Goal: Information Seeking & Learning: Find specific fact

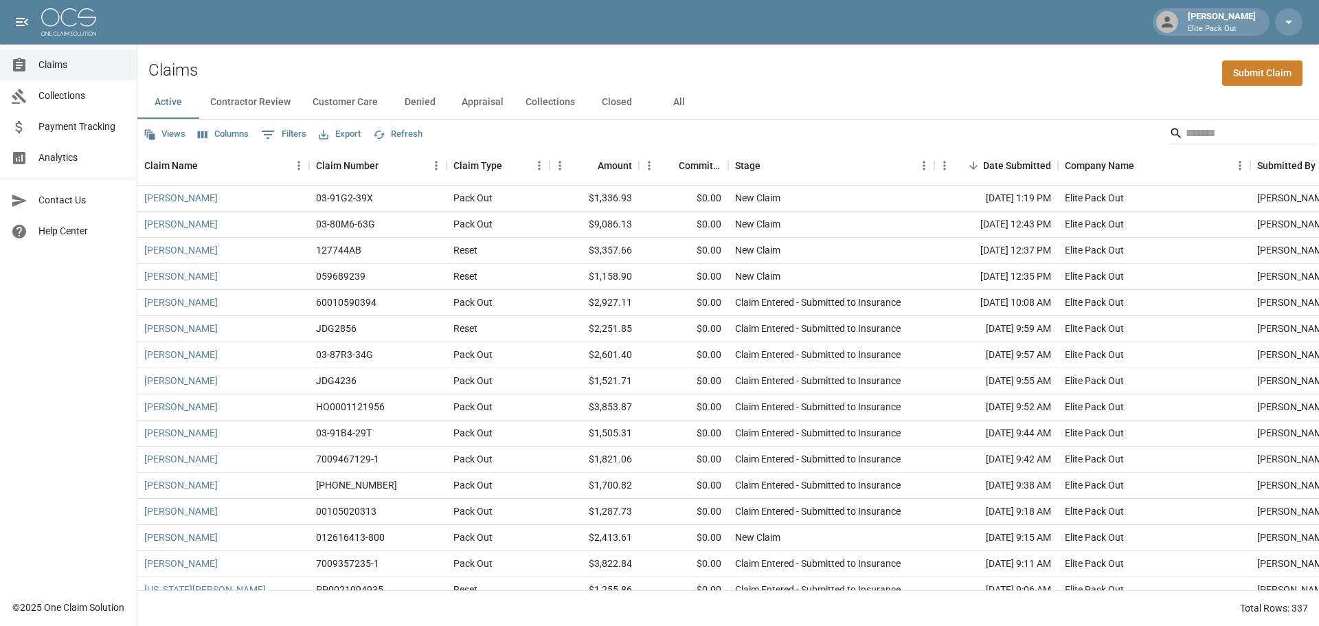
click at [678, 104] on button "All" at bounding box center [679, 102] width 62 height 33
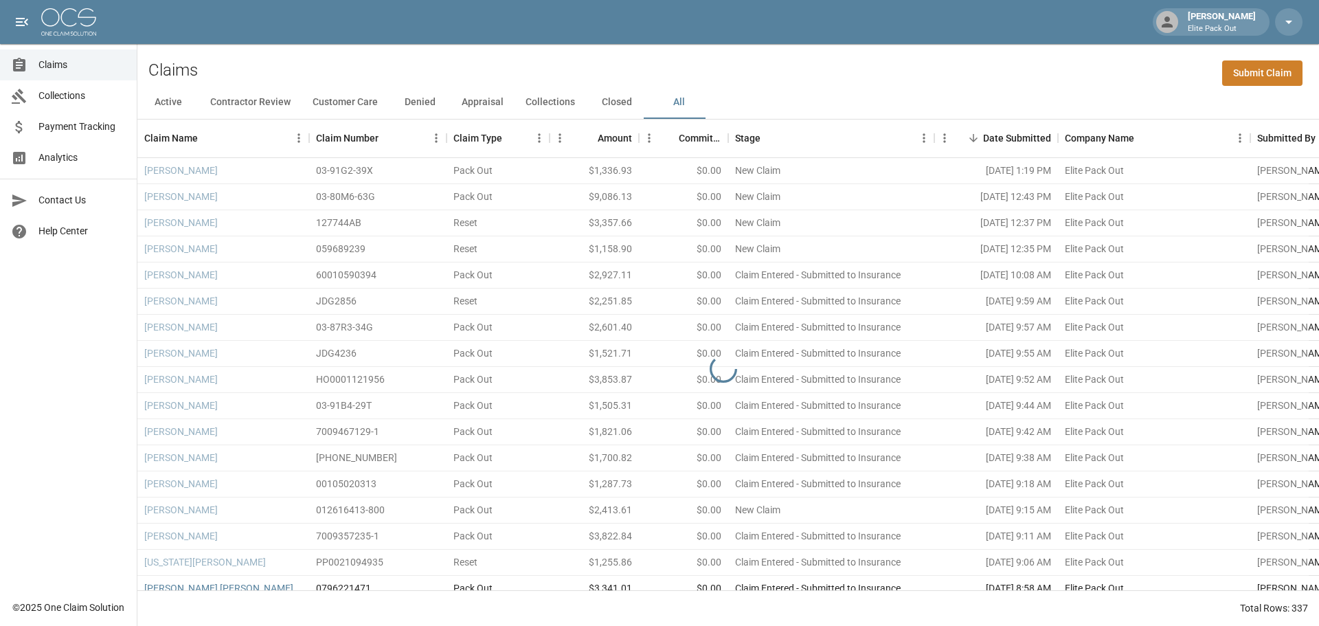
click at [1047, 67] on div "Claims Submit Claim" at bounding box center [728, 65] width 1182 height 42
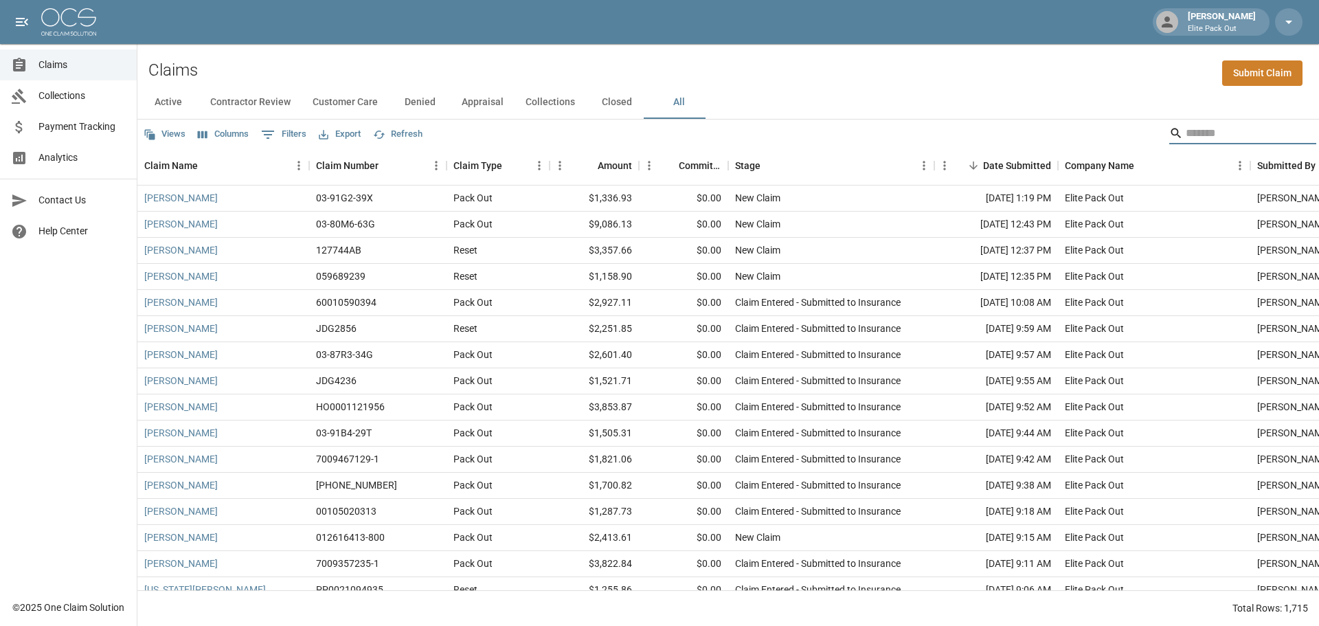
click at [1194, 122] on input "Search" at bounding box center [1241, 133] width 110 height 22
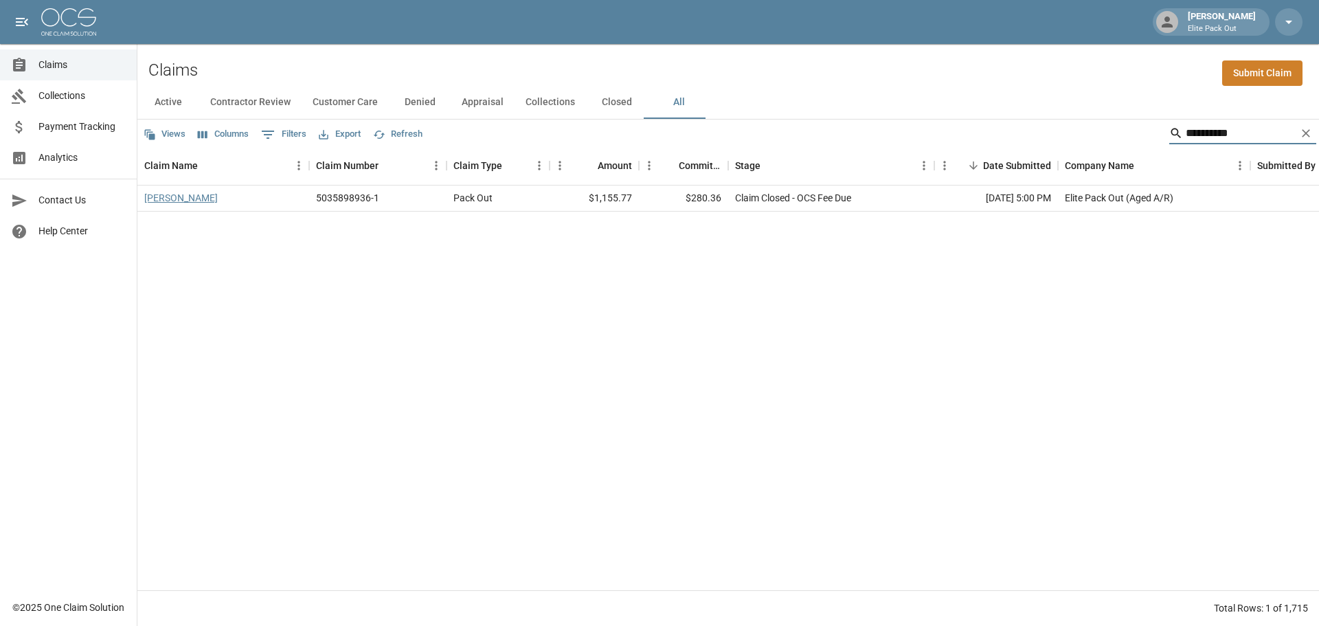
type input "**********"
click at [166, 204] on link "[PERSON_NAME]" at bounding box center [181, 198] width 74 height 14
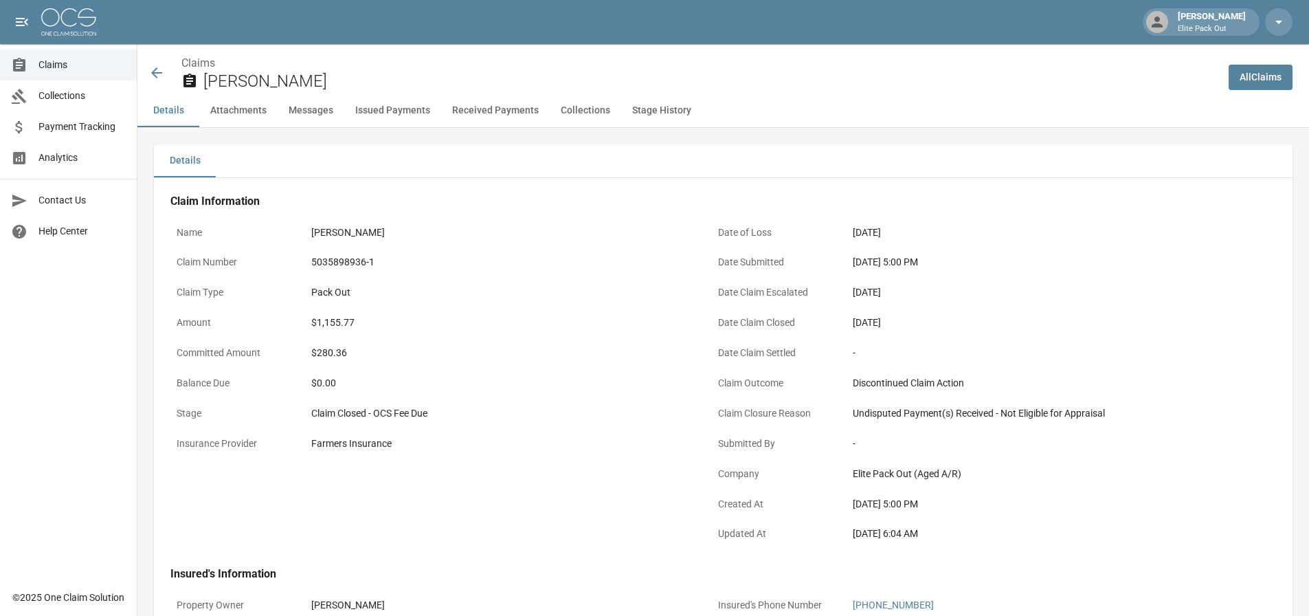
click at [335, 261] on div "5035898936-1" at bounding box center [500, 262] width 378 height 14
copy div "5035898936-1"
drag, startPoint x: 850, startPoint y: 262, endPoint x: 907, endPoint y: 265, distance: 57.1
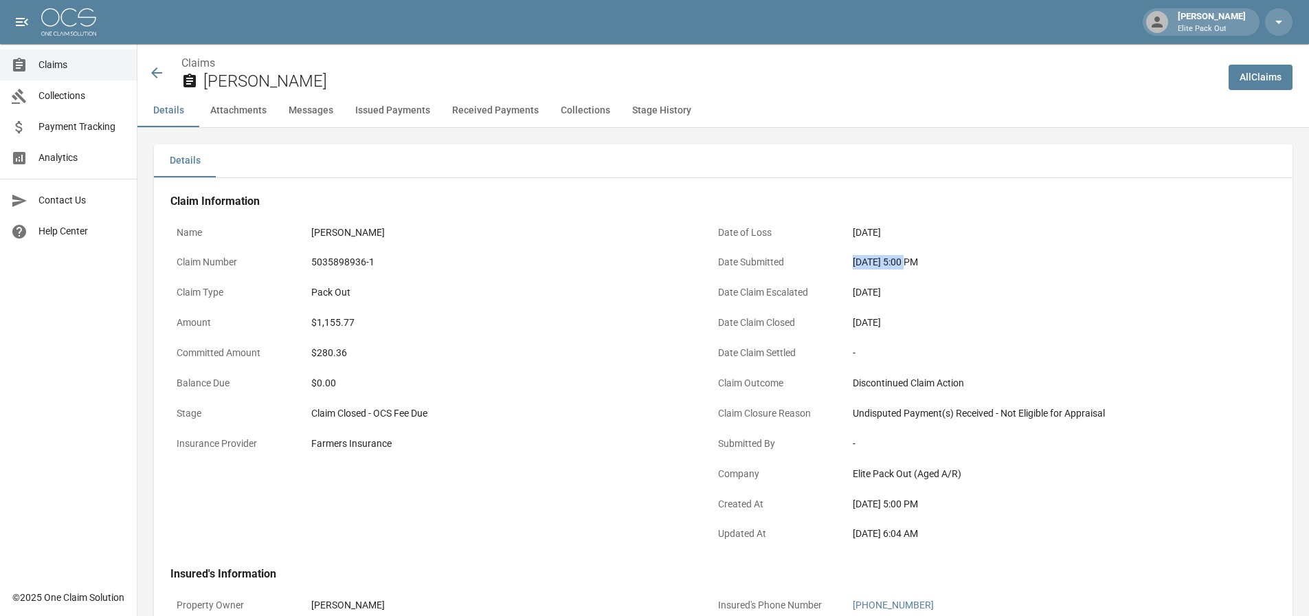
click at [907, 265] on div "[DATE] 5:00 PM" at bounding box center [1042, 262] width 390 height 27
copy div "[DATE]"
click at [416, 478] on div "Name [PERSON_NAME] Claim Number 5035898936-1 Claim Type Pack Out Amount $1,155.…" at bounding box center [425, 377] width 542 height 348
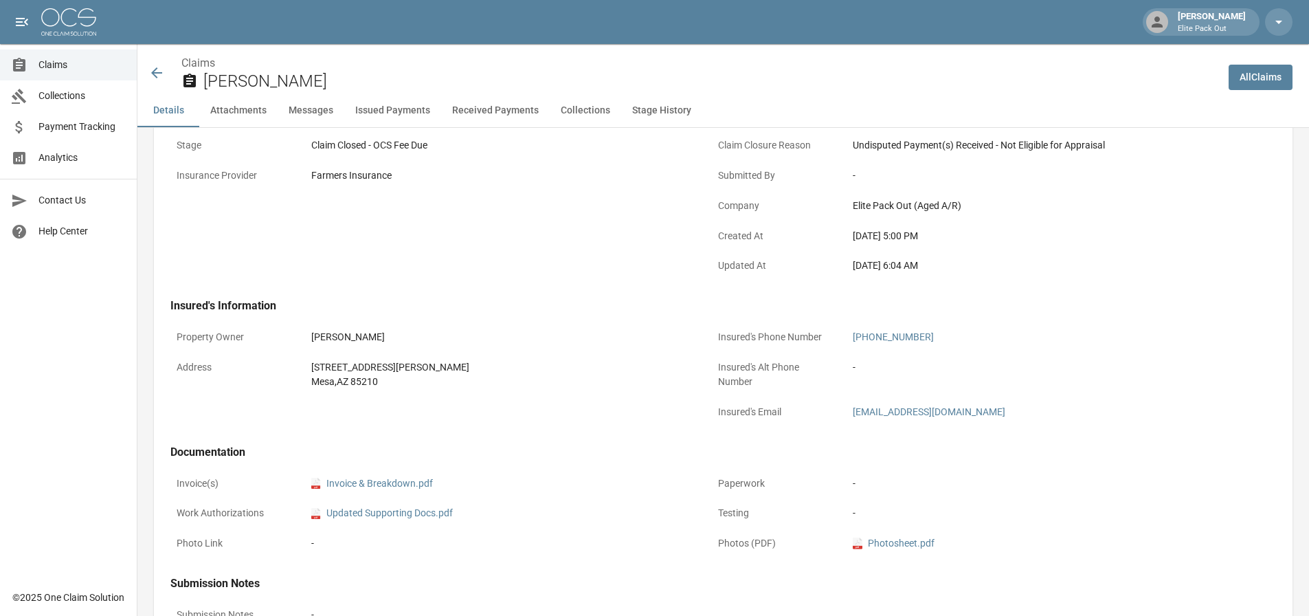
scroll to position [275, 0]
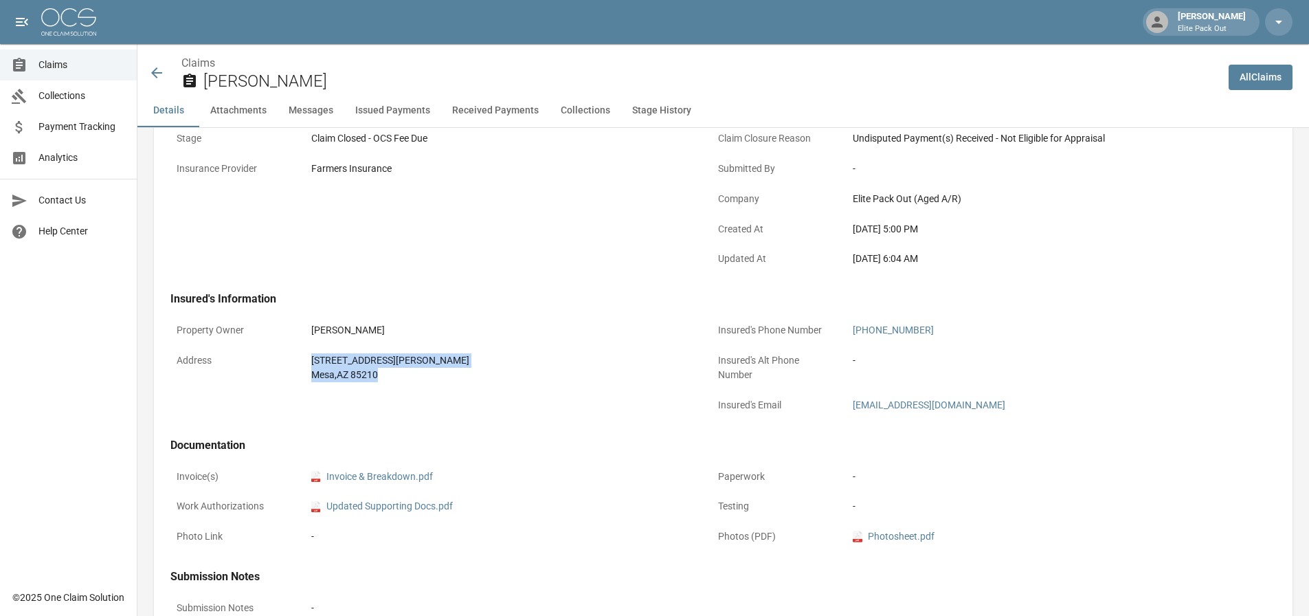
drag, startPoint x: 307, startPoint y: 354, endPoint x: 384, endPoint y: 372, distance: 79.2
click at [384, 372] on div "[STREET_ADDRESS][PERSON_NAME]" at bounding box center [500, 367] width 390 height 41
copy div "[STREET_ADDRESS][PERSON_NAME]"
click at [418, 300] on div "Property Owner [PERSON_NAME] Address [STREET_ADDRESS][PERSON_NAME]" at bounding box center [425, 361] width 542 height 122
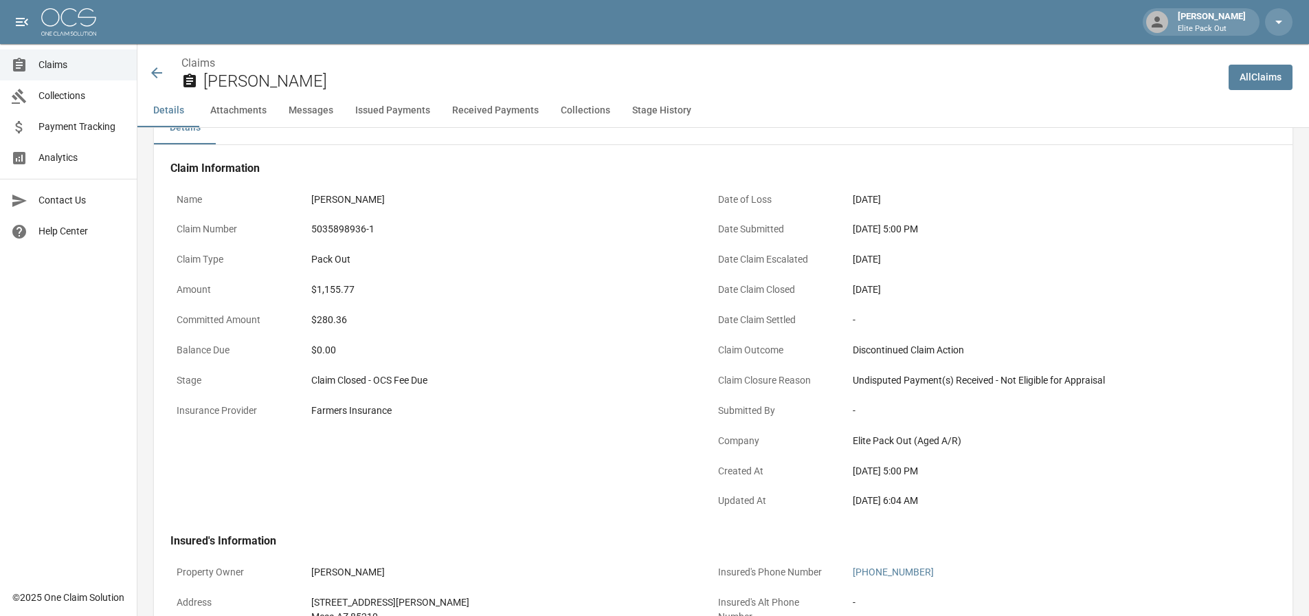
scroll to position [0, 0]
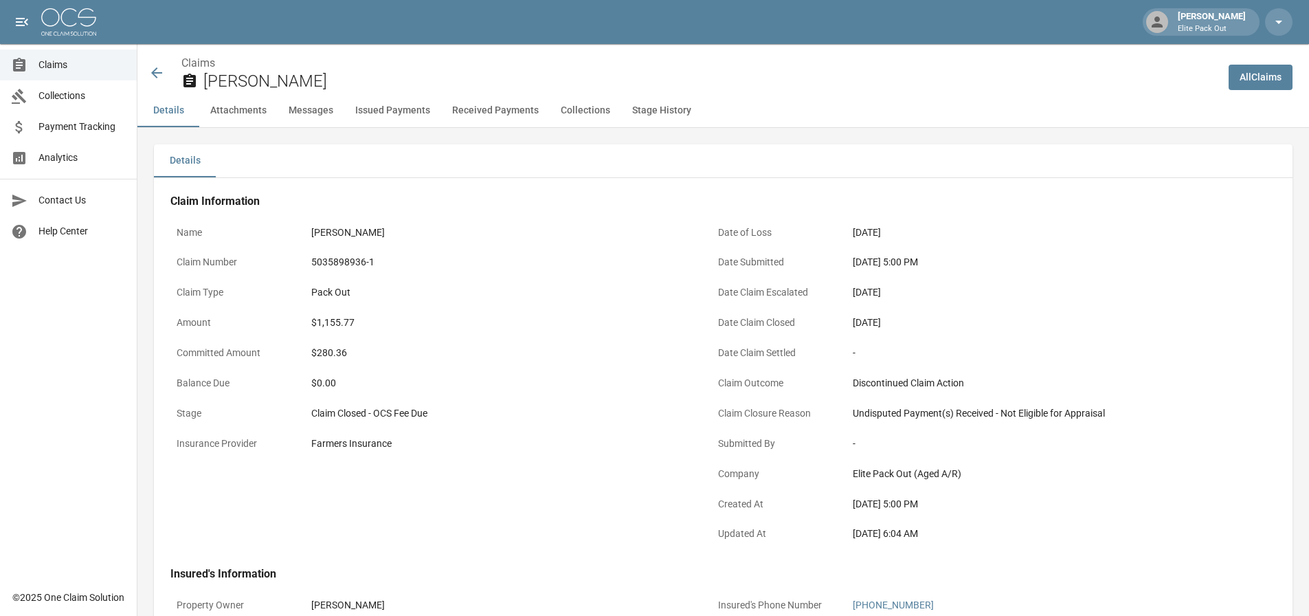
click at [346, 318] on div "$1,155.77" at bounding box center [500, 322] width 378 height 14
copy div "$1,155.77"
click at [157, 69] on icon at bounding box center [156, 72] width 11 height 11
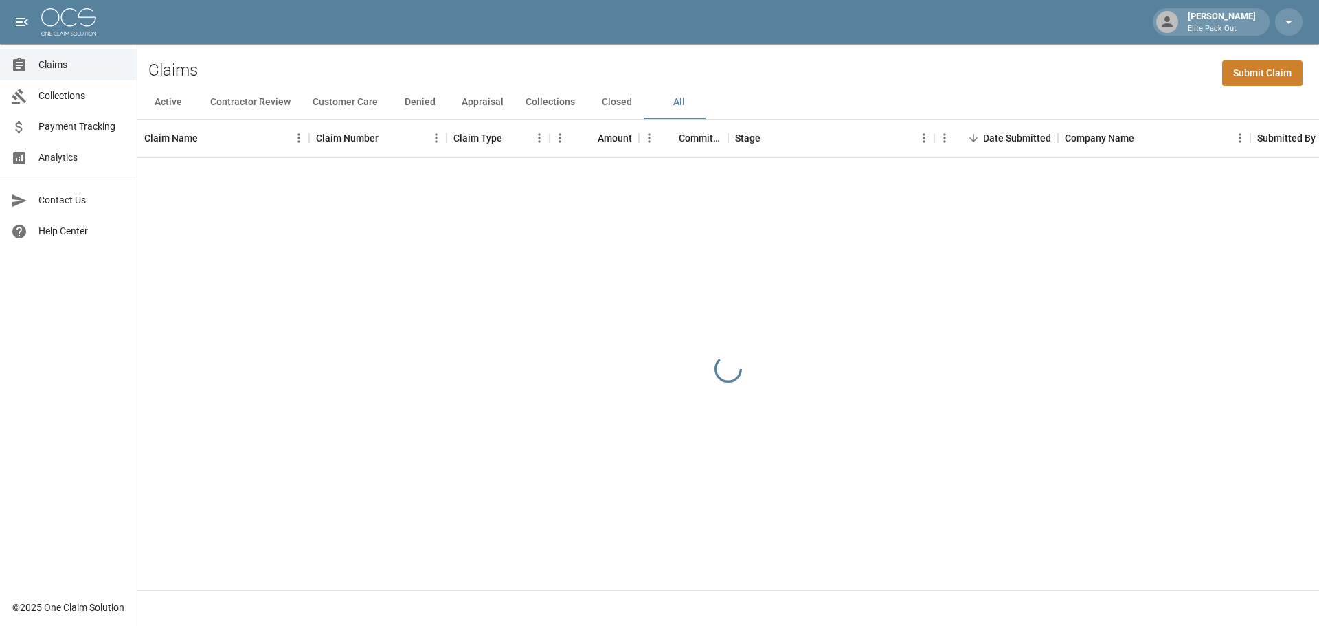
click at [1099, 71] on div "Claims Submit Claim" at bounding box center [728, 65] width 1182 height 42
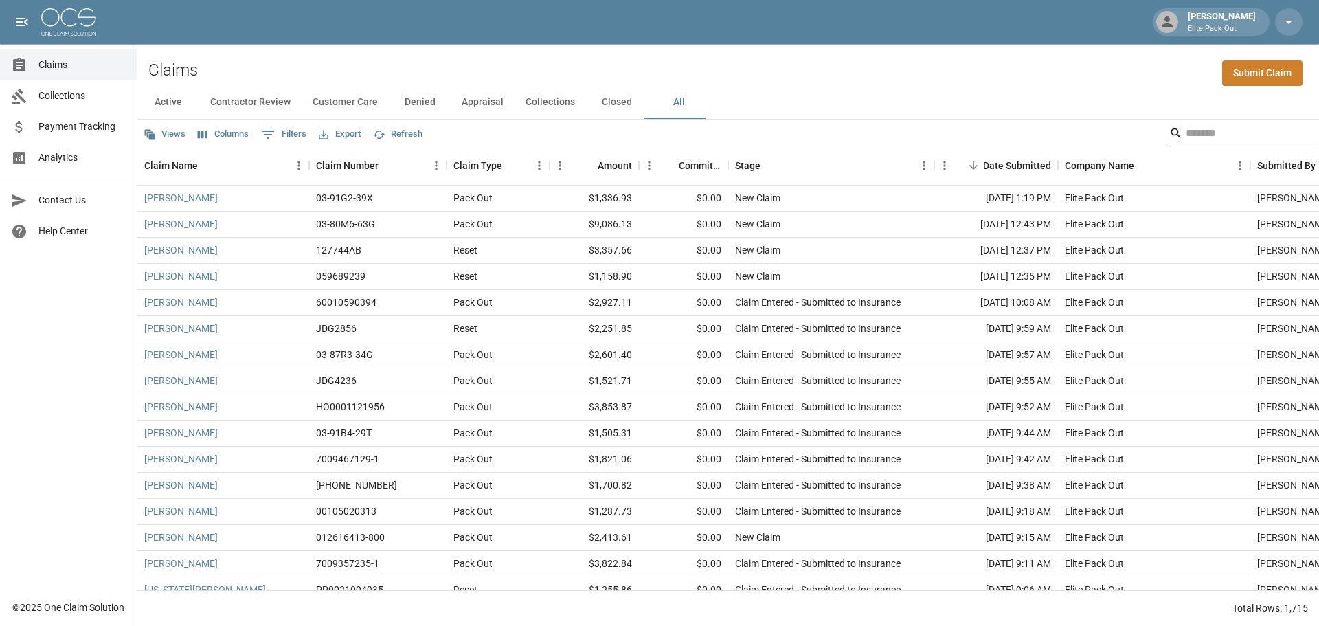
click at [1188, 129] on input "Search" at bounding box center [1241, 133] width 110 height 22
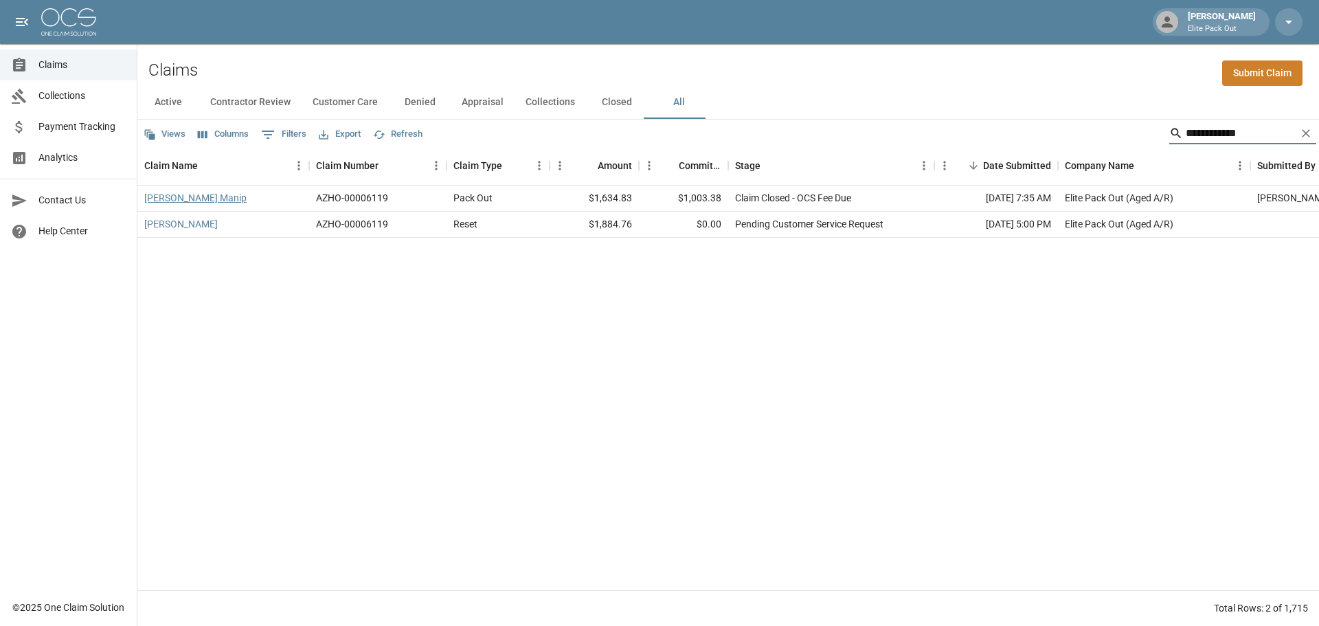
type input "**********"
click at [166, 201] on link "[PERSON_NAME] Manip" at bounding box center [195, 198] width 102 height 14
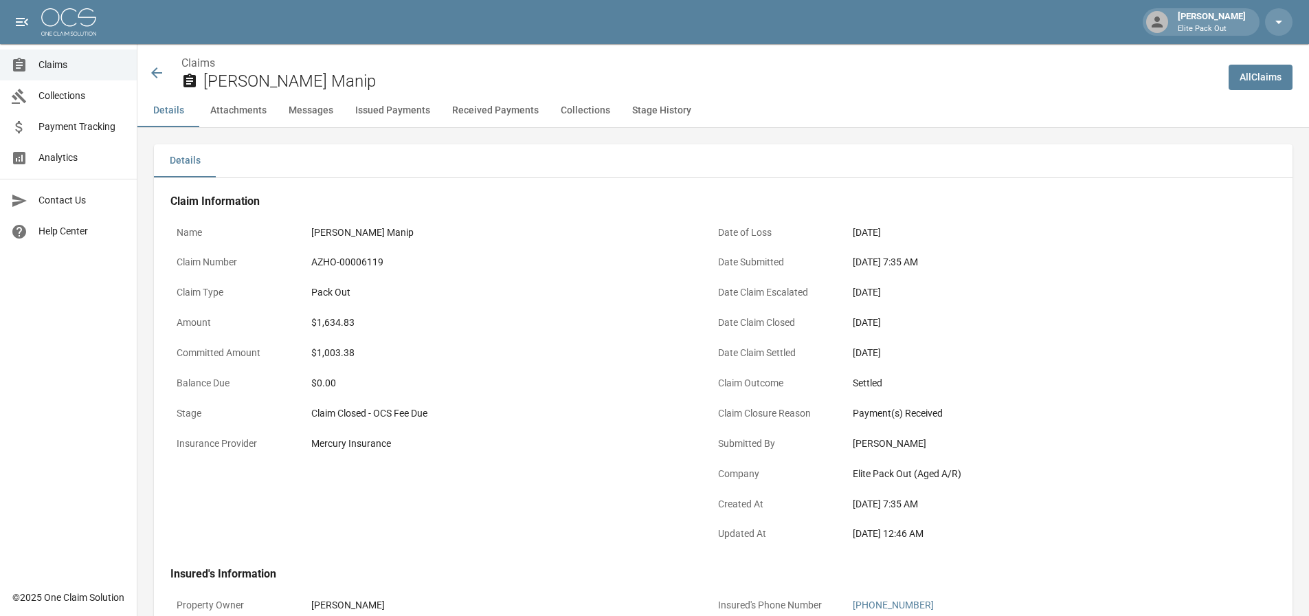
click at [348, 268] on div "AZHO-00006119" at bounding box center [500, 262] width 378 height 14
copy div "AZHO-00006119"
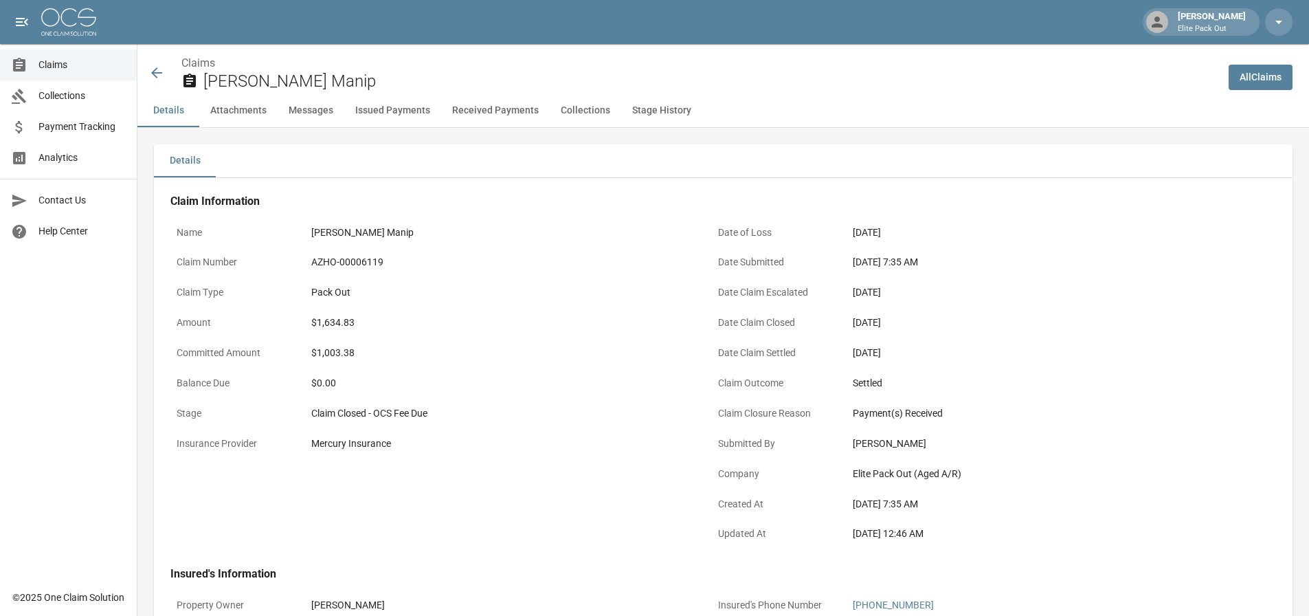
click at [342, 317] on div "$1,634.83" at bounding box center [500, 322] width 378 height 14
copy div "$1,634.83"
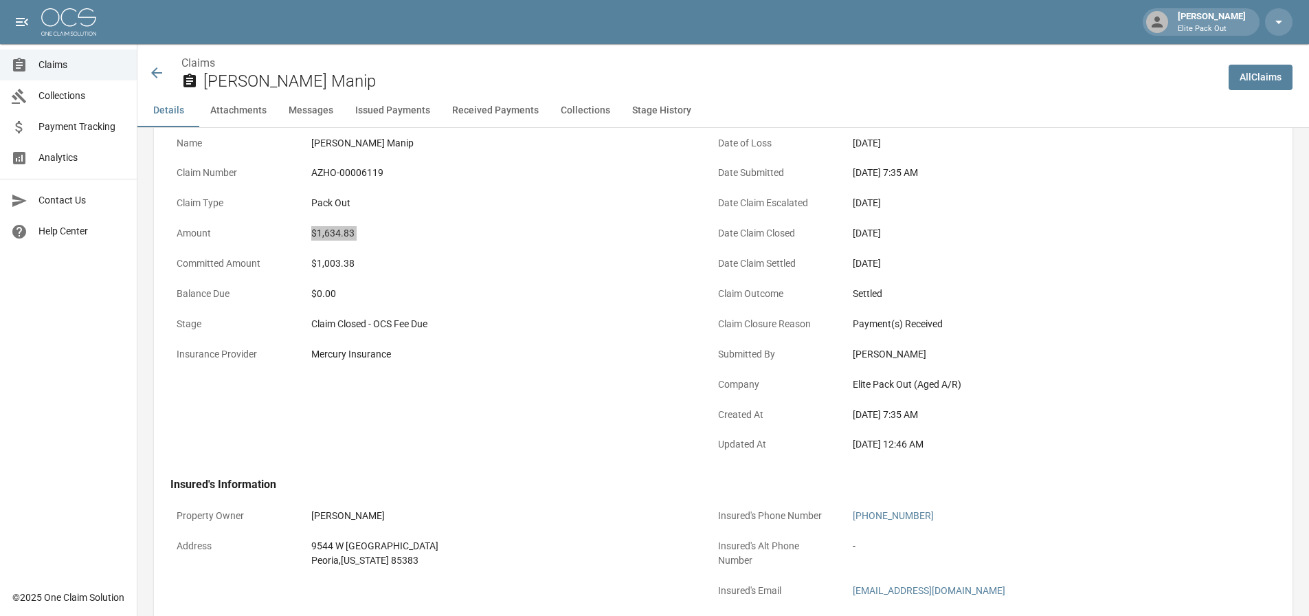
scroll to position [137, 0]
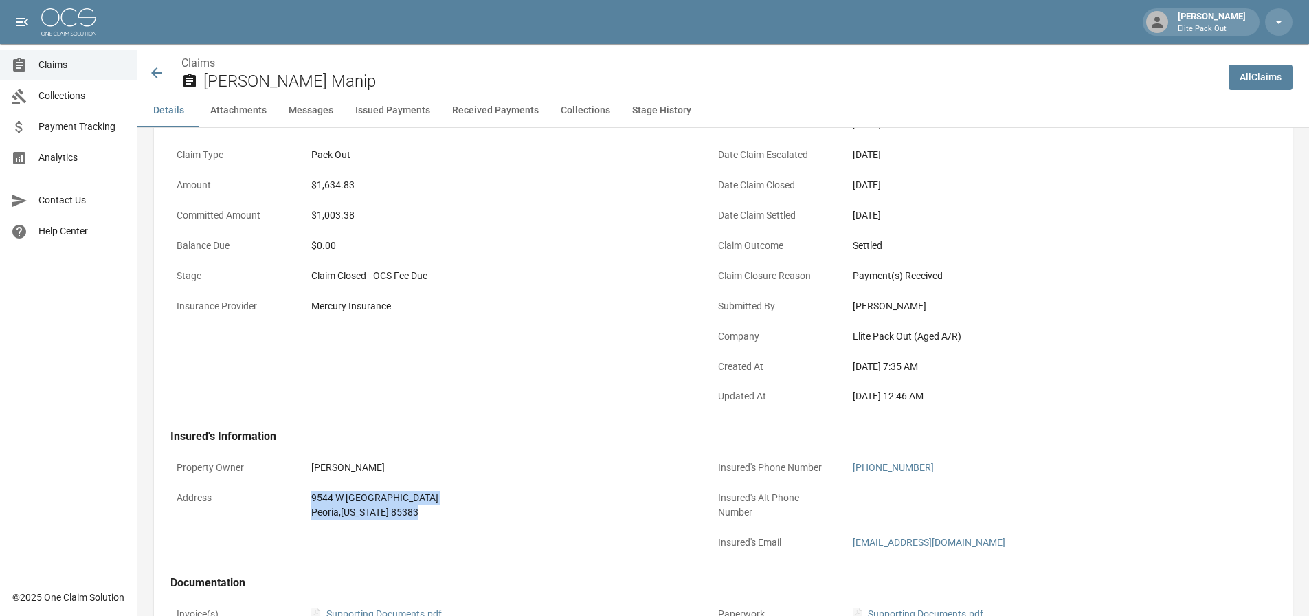
drag, startPoint x: 306, startPoint y: 497, endPoint x: 403, endPoint y: 509, distance: 98.3
click at [403, 509] on div "[STREET_ADDRESS][US_STATE]" at bounding box center [500, 504] width 390 height 41
copy div "[STREET_ADDRESS][US_STATE]"
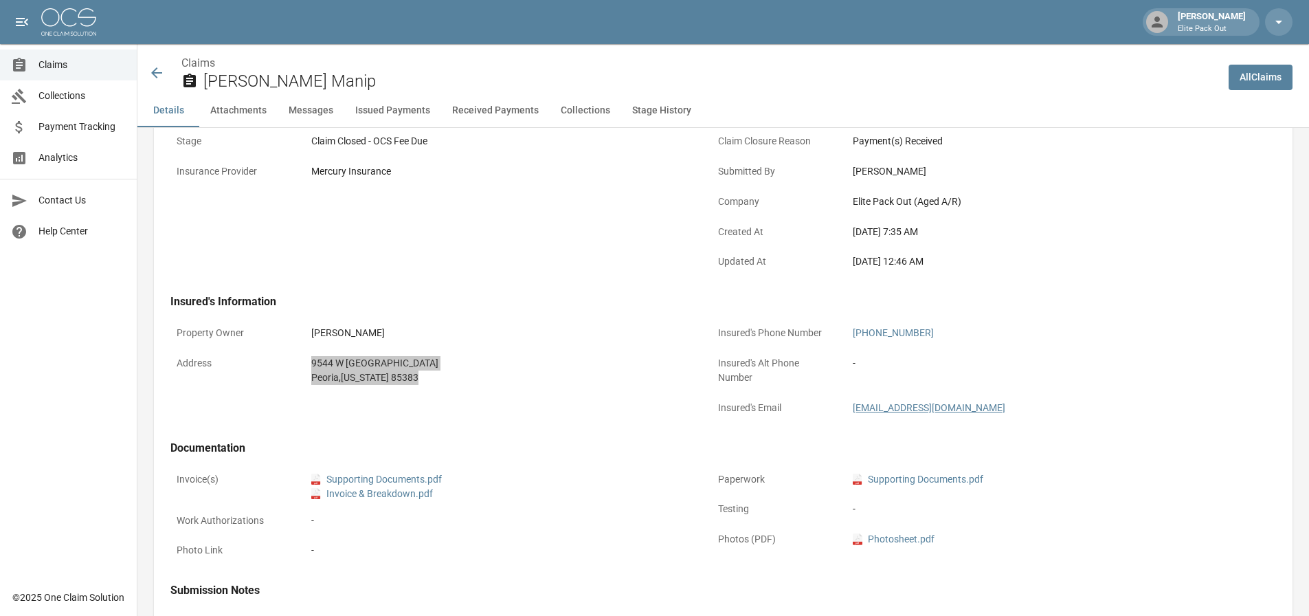
scroll to position [0, 0]
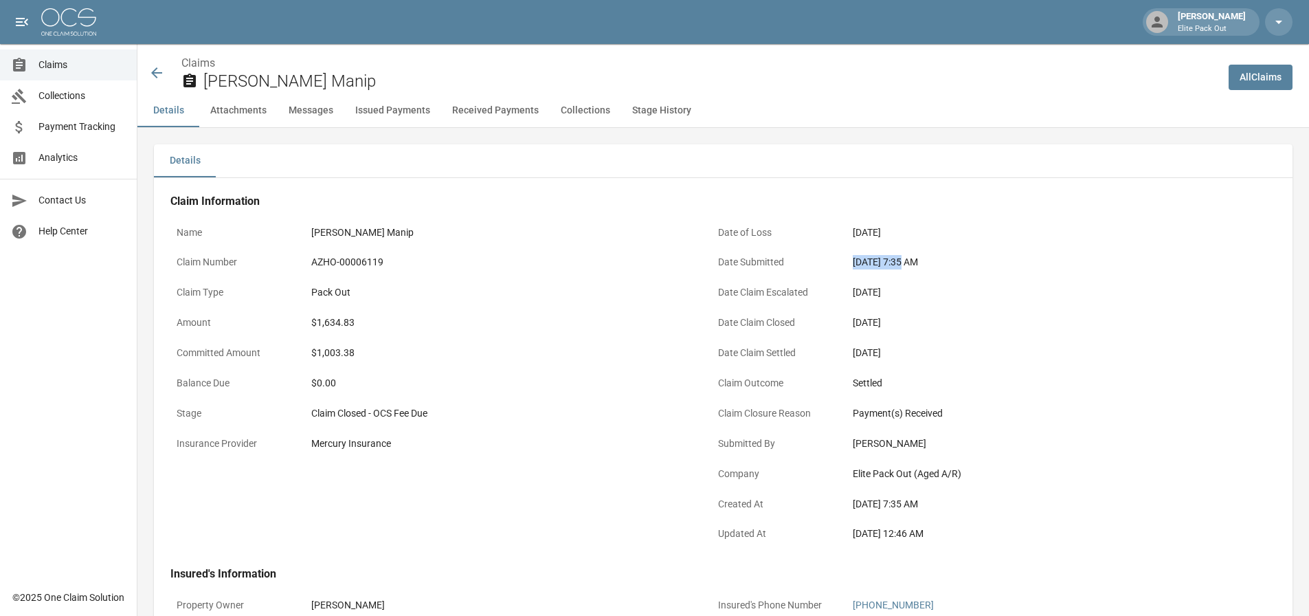
drag, startPoint x: 853, startPoint y: 255, endPoint x: 902, endPoint y: 266, distance: 50.0
click at [902, 266] on div "[DATE] 7:35 AM" at bounding box center [1042, 262] width 378 height 14
copy div "[DATE]"
click at [158, 76] on icon at bounding box center [156, 73] width 16 height 16
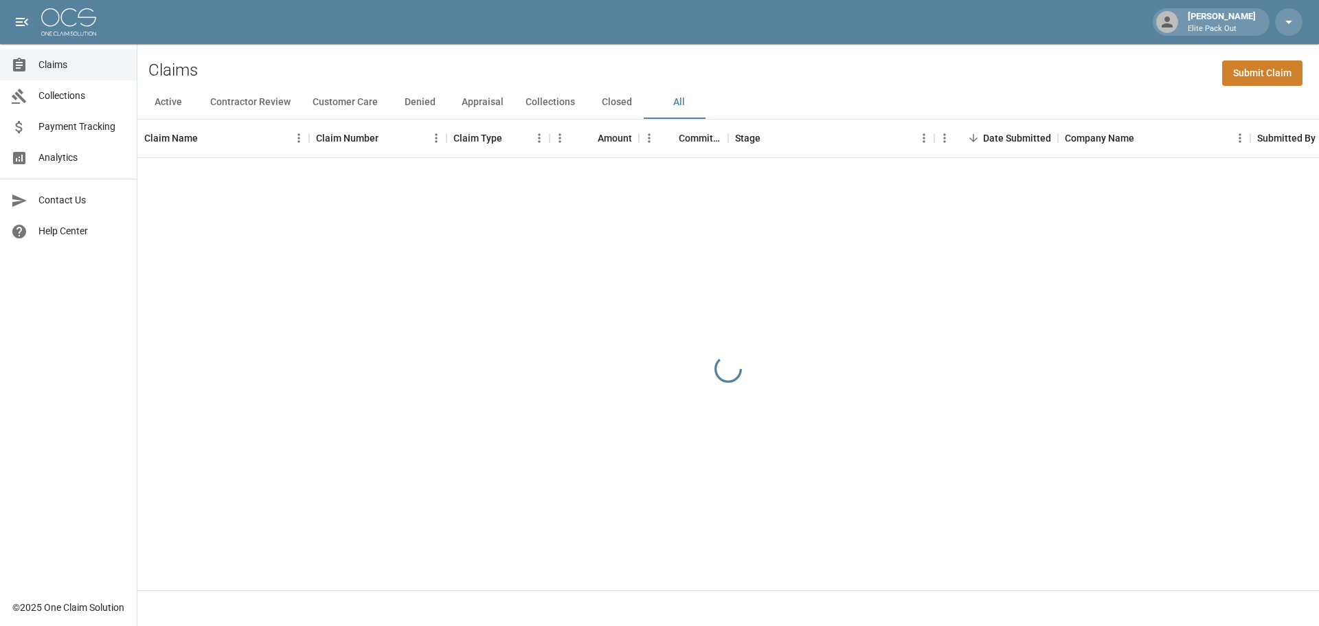
click at [943, 72] on div "Claims Submit Claim" at bounding box center [728, 65] width 1182 height 42
click at [1129, 71] on div "Claims Submit Claim" at bounding box center [728, 65] width 1182 height 42
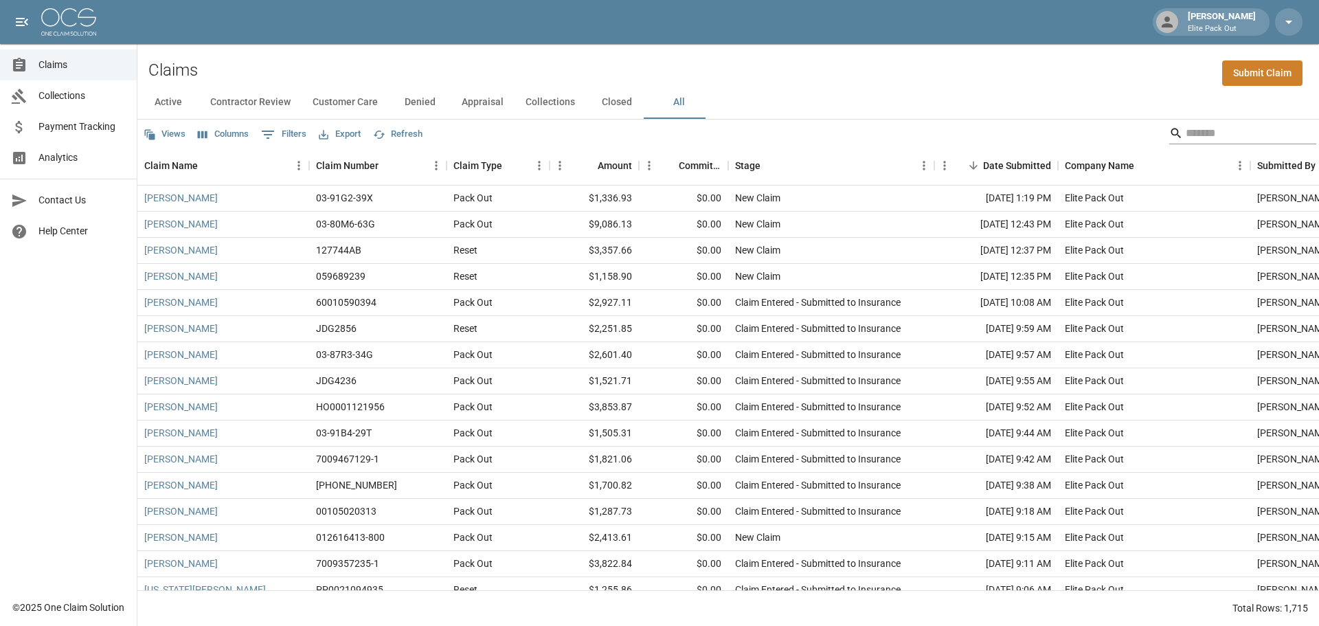
click at [1194, 140] on input "Search" at bounding box center [1241, 133] width 110 height 22
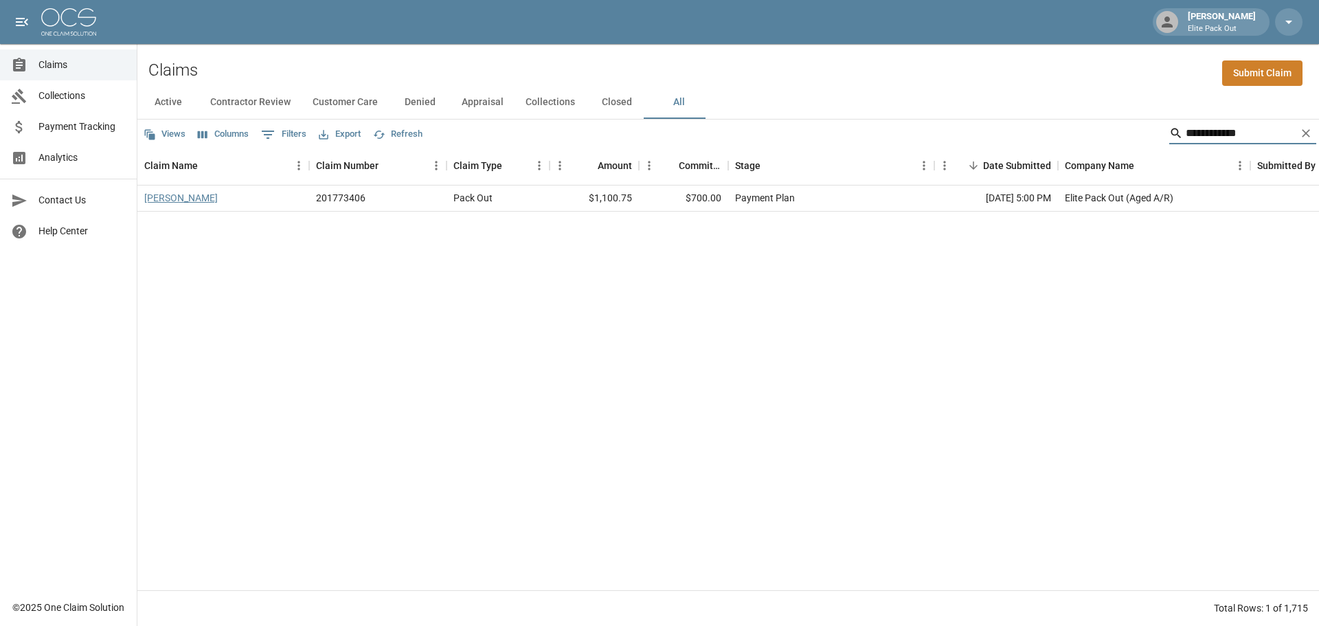
type input "**********"
click at [194, 193] on link "[PERSON_NAME]" at bounding box center [181, 198] width 74 height 14
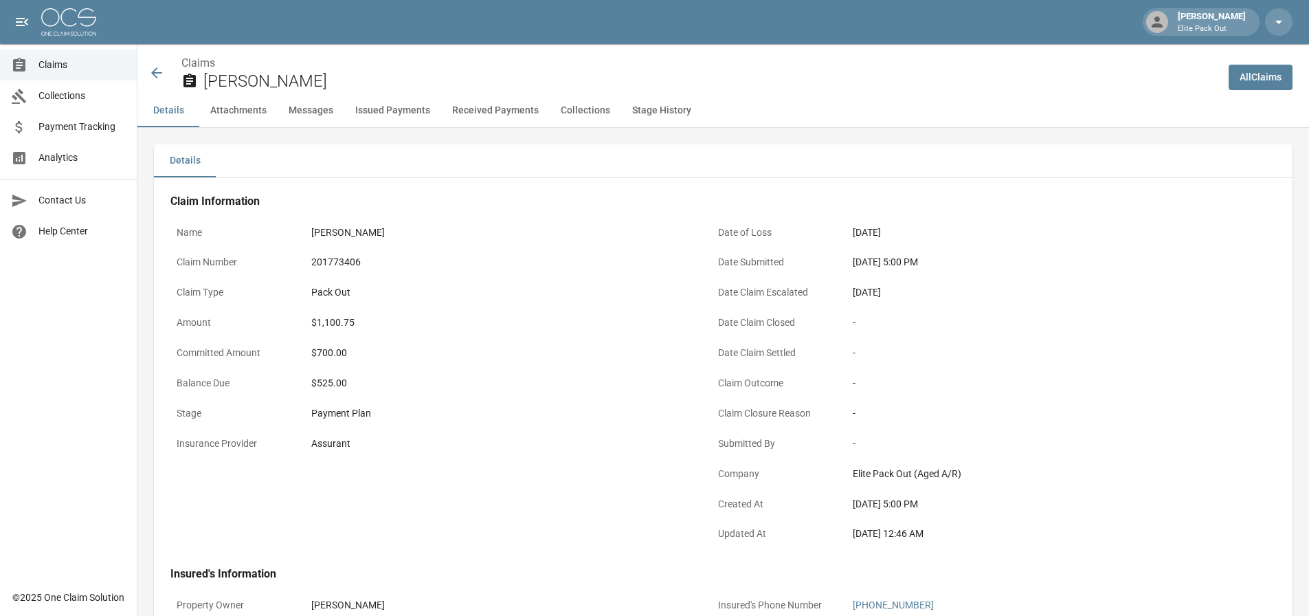
click at [340, 258] on div "201773406" at bounding box center [500, 262] width 378 height 14
copy div "201773406"
click at [333, 322] on div "$1,100.75" at bounding box center [500, 322] width 378 height 14
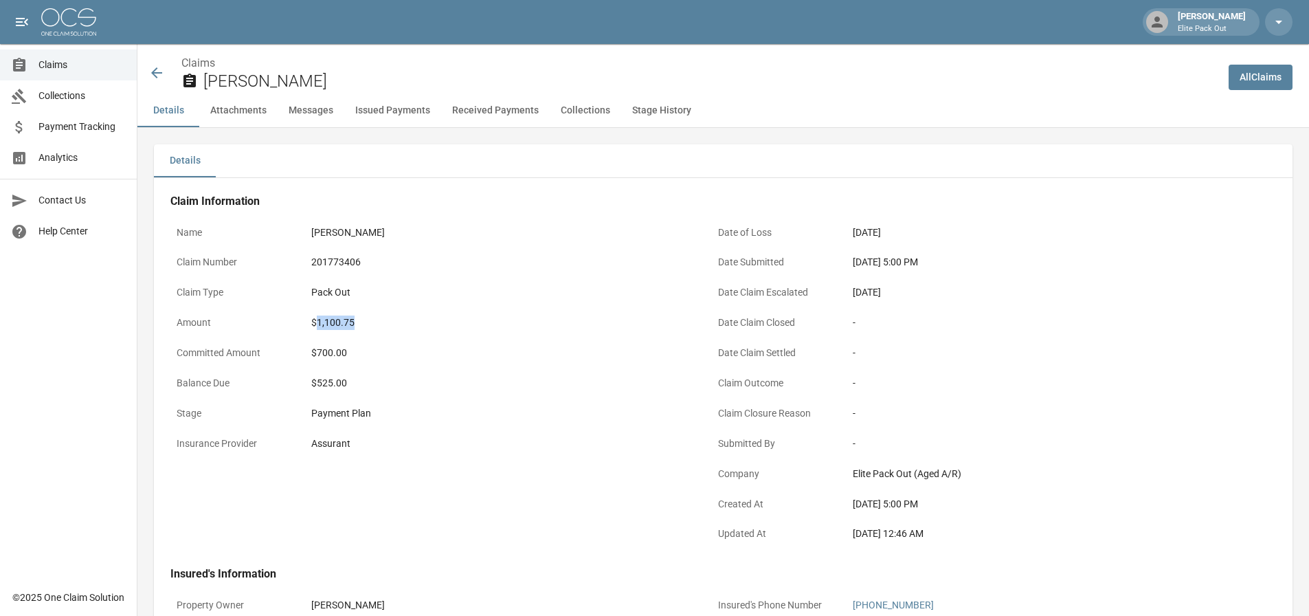
click at [333, 322] on div "$1,100.75" at bounding box center [500, 322] width 378 height 14
copy div "$1,100.75"
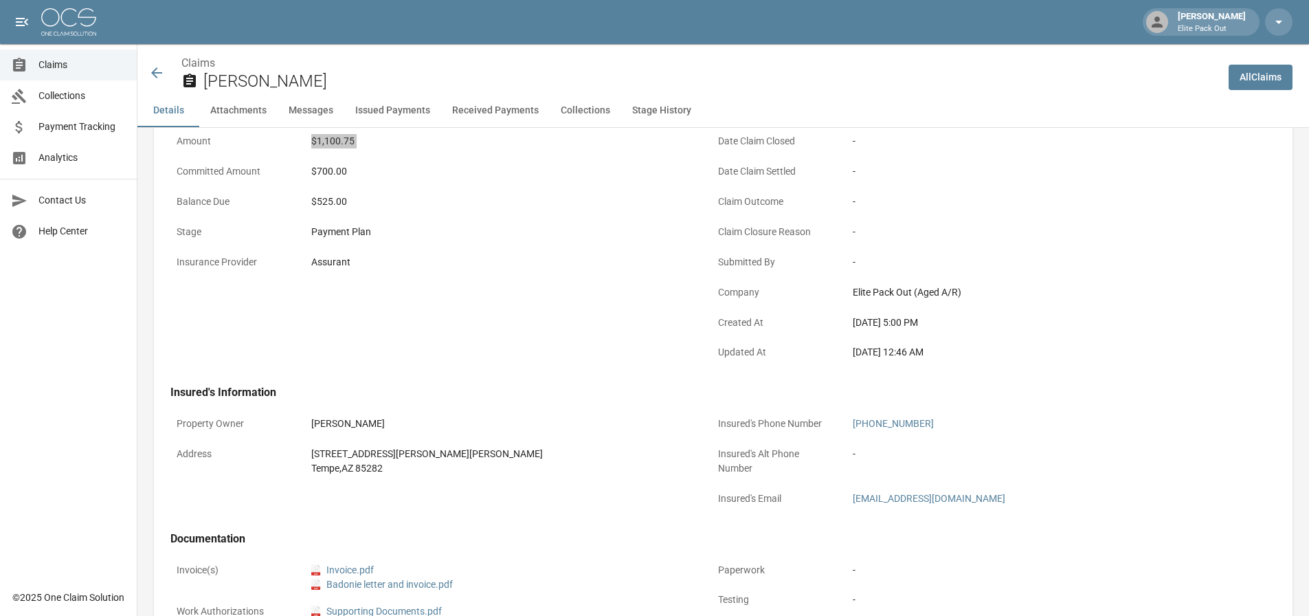
scroll to position [275, 0]
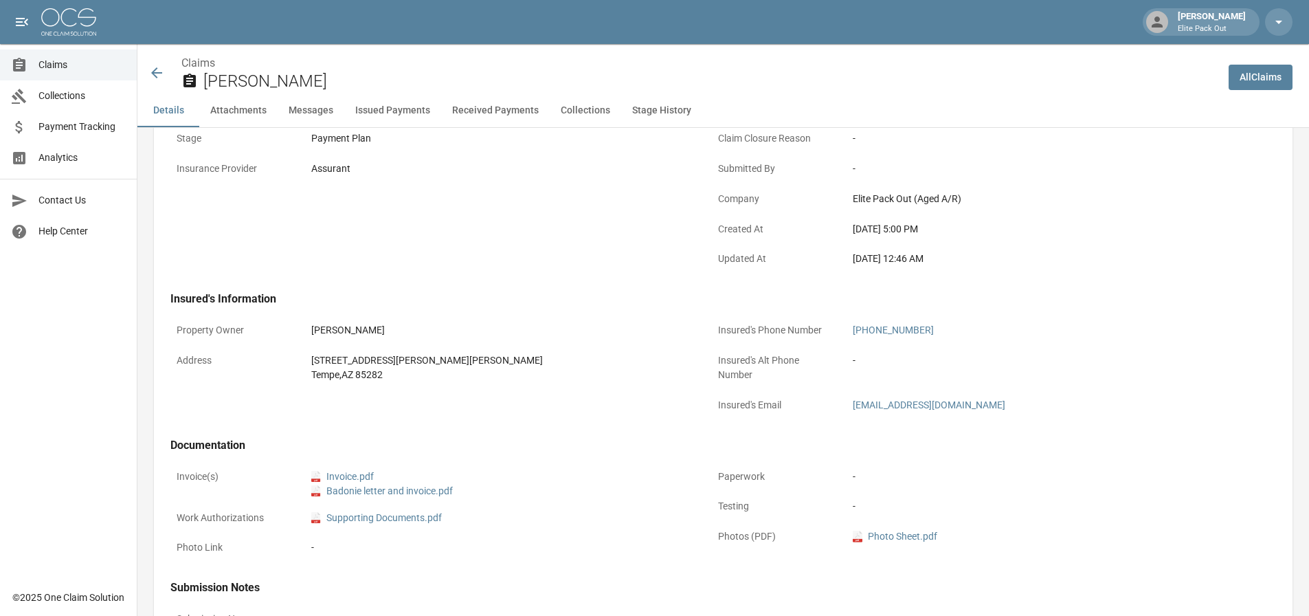
drag, startPoint x: 313, startPoint y: 348, endPoint x: 310, endPoint y: 355, distance: 8.3
click at [314, 349] on div "[STREET_ADDRESS][PERSON_NAME][PERSON_NAME][PERSON_NAME]" at bounding box center [500, 367] width 390 height 41
click at [310, 355] on div "[STREET_ADDRESS][PERSON_NAME][PERSON_NAME][PERSON_NAME]" at bounding box center [500, 367] width 390 height 41
drag, startPoint x: 298, startPoint y: 357, endPoint x: 400, endPoint y: 389, distance: 106.7
click at [400, 389] on div "Property Owner [PERSON_NAME] Address [STREET_ADDRESS][PERSON_NAME][PERSON_NAME]…" at bounding box center [425, 361] width 542 height 122
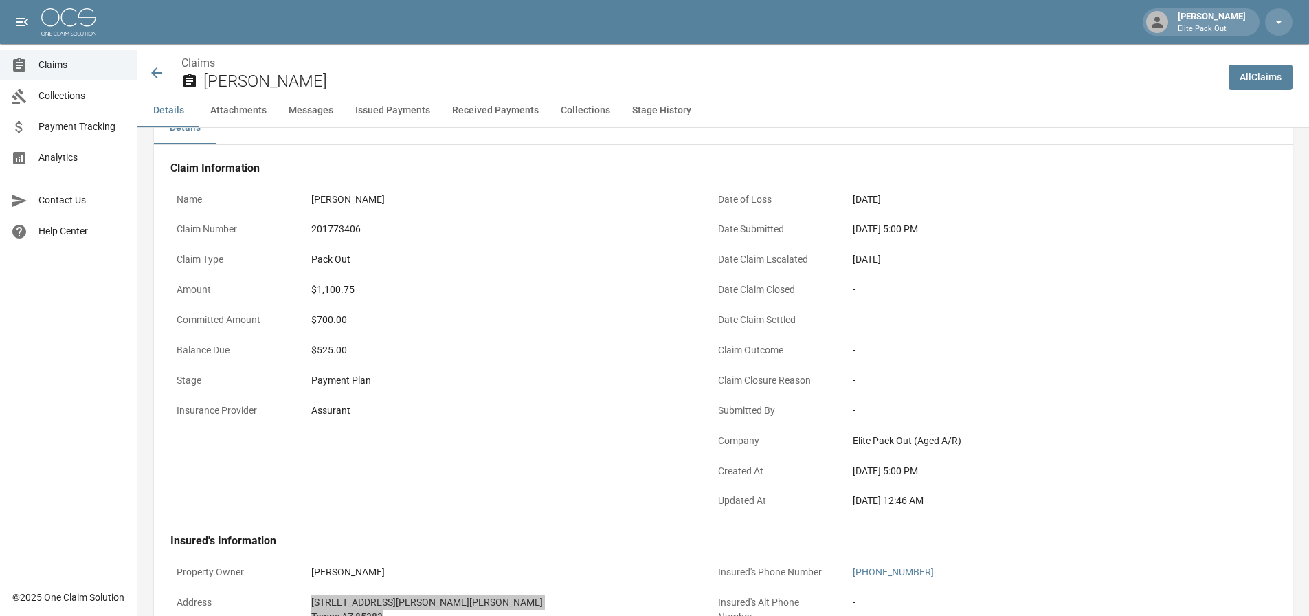
scroll to position [0, 0]
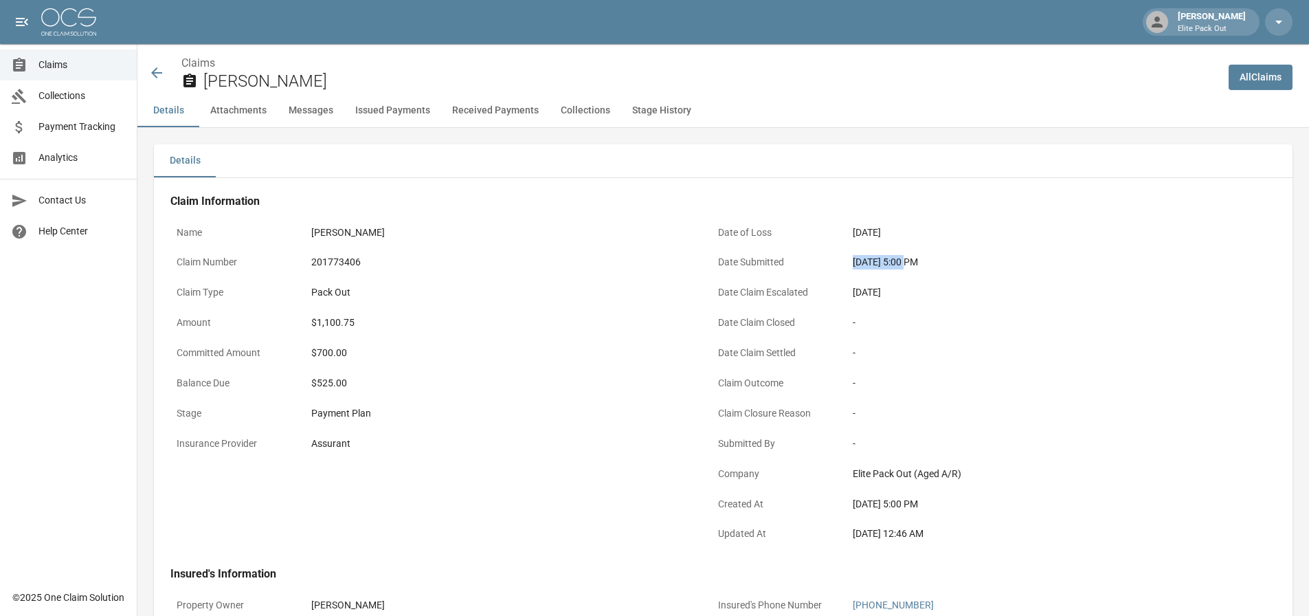
drag, startPoint x: 854, startPoint y: 263, endPoint x: 905, endPoint y: 262, distance: 50.9
click at [905, 262] on div "[DATE] 5:00 PM" at bounding box center [1042, 262] width 378 height 14
click at [157, 78] on icon at bounding box center [156, 72] width 11 height 11
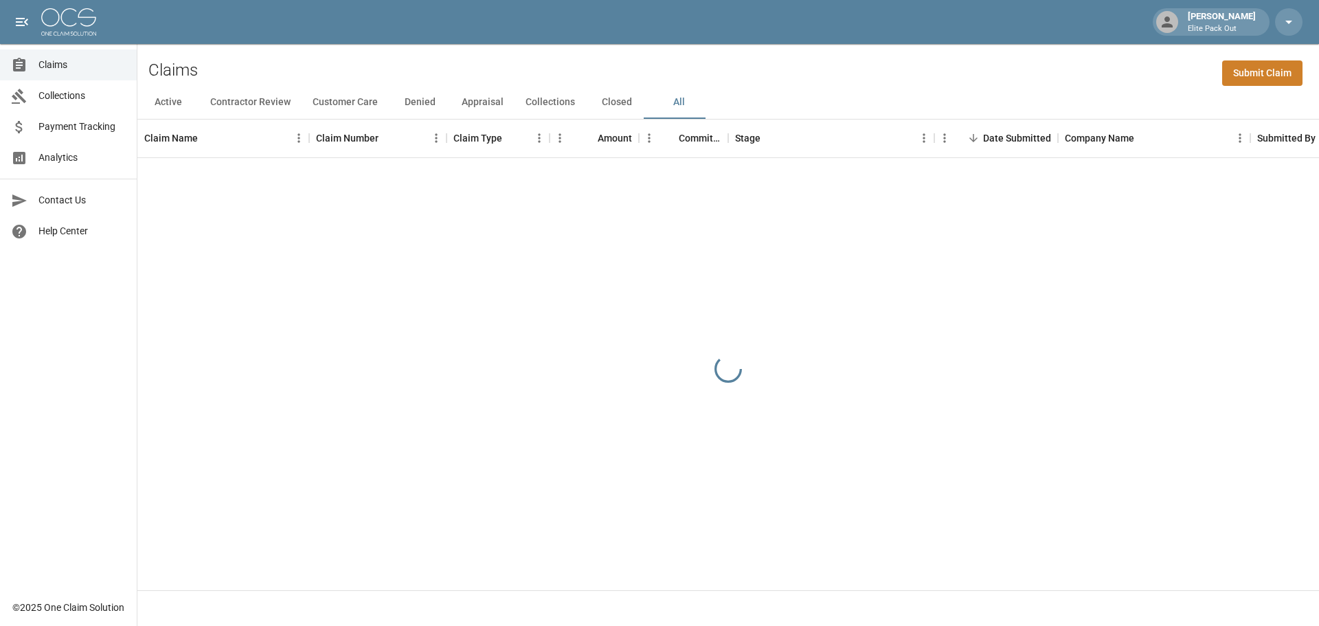
click at [1033, 80] on div "Claims Submit Claim" at bounding box center [728, 65] width 1182 height 42
click at [1115, 53] on div "Claims Submit Claim" at bounding box center [728, 65] width 1182 height 42
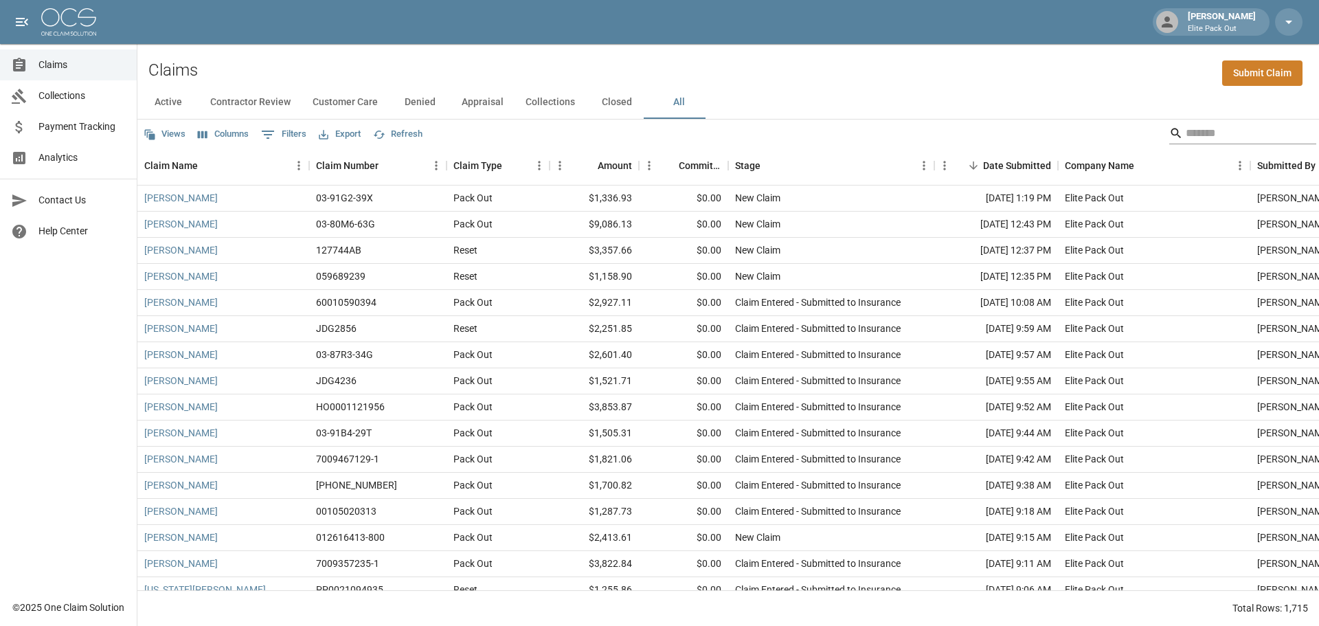
click at [1186, 126] on input "Search" at bounding box center [1241, 133] width 110 height 22
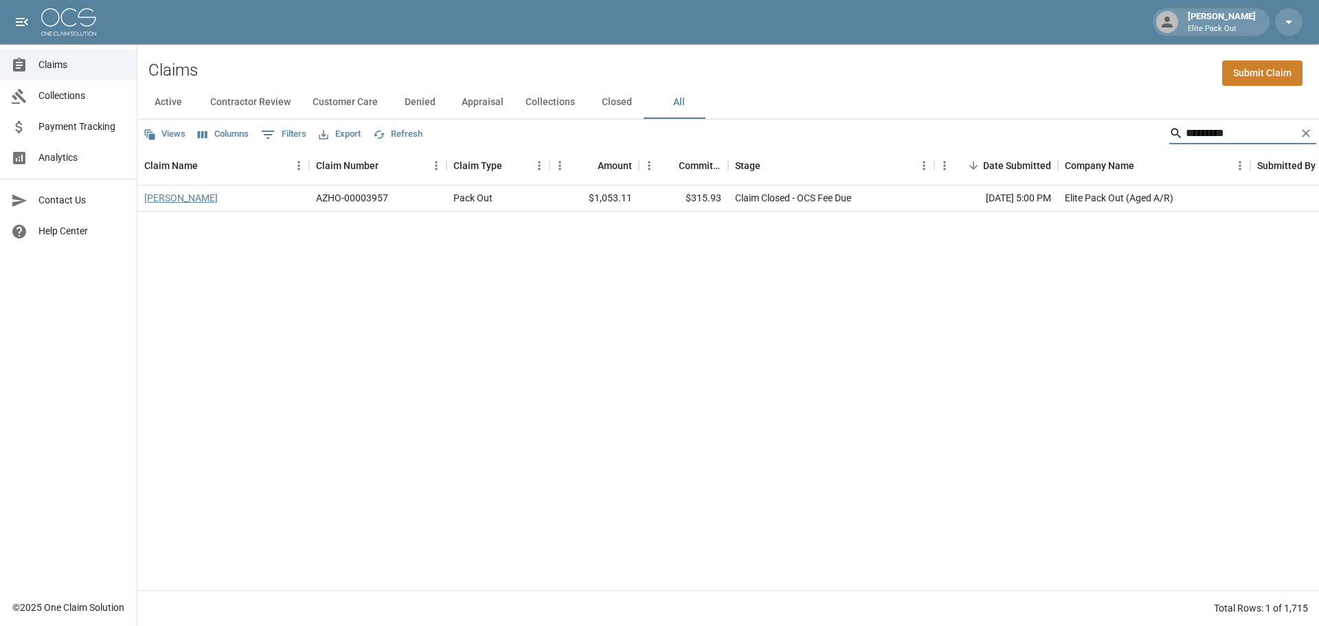
type input "*********"
click at [184, 199] on link "[PERSON_NAME]" at bounding box center [181, 198] width 74 height 14
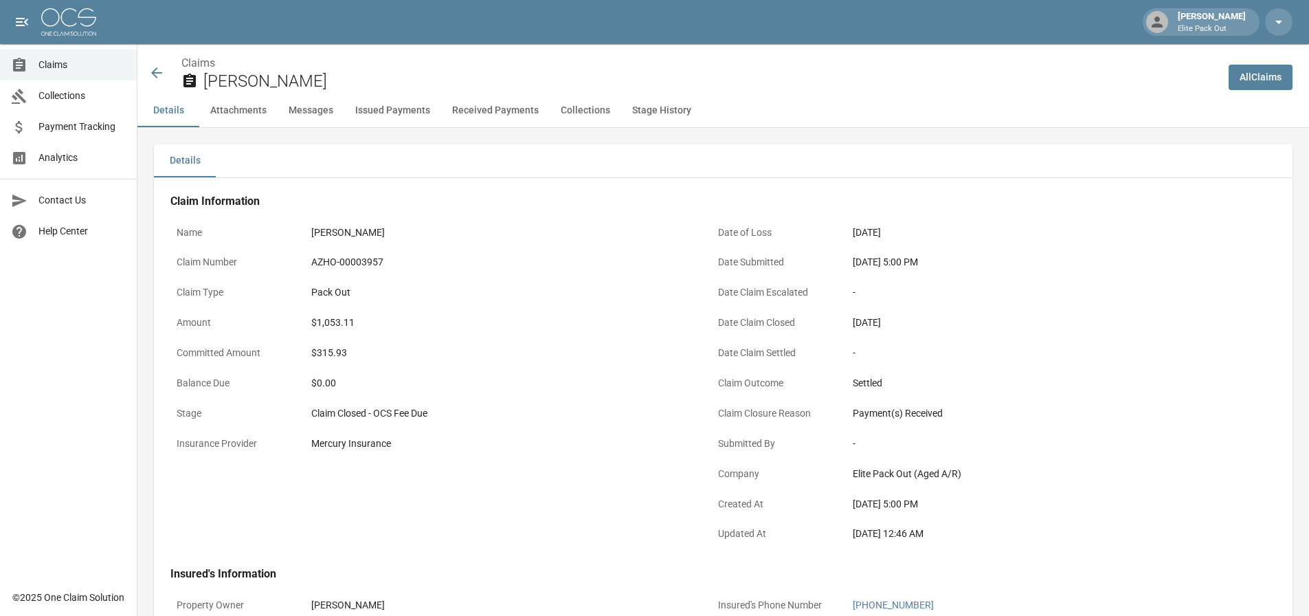
click at [359, 266] on div "AZHO-00003957" at bounding box center [500, 262] width 378 height 14
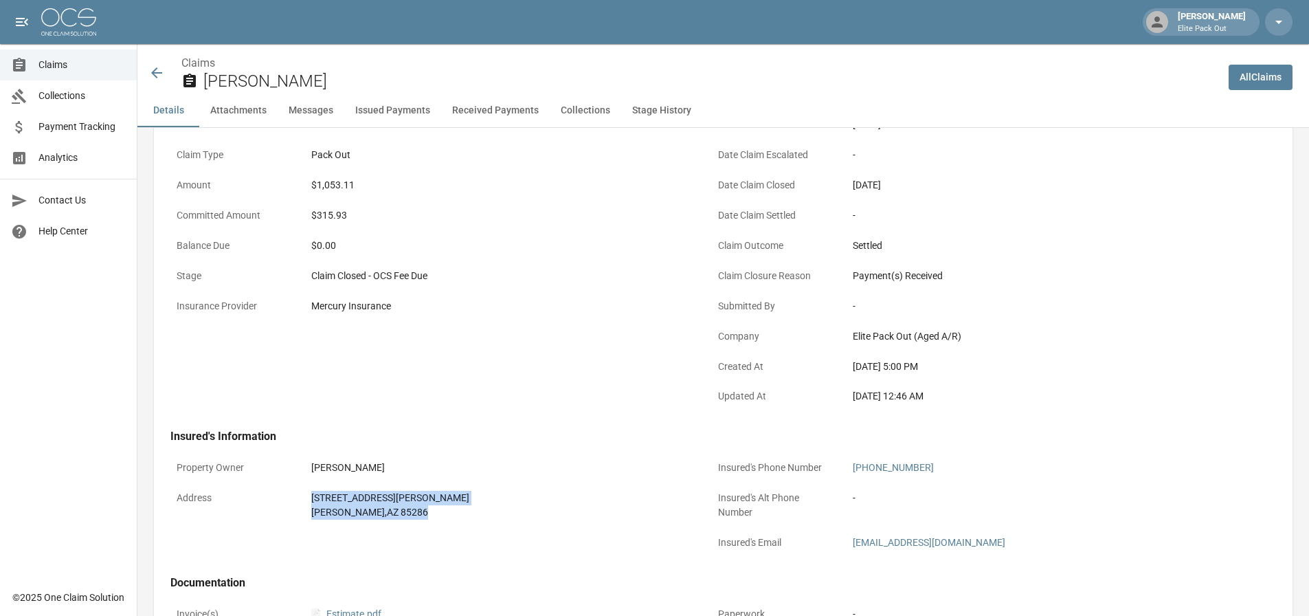
drag, startPoint x: 308, startPoint y: 500, endPoint x: 423, endPoint y: 524, distance: 117.3
click at [423, 524] on div "[STREET_ADDRESS][PERSON_NAME]" at bounding box center [500, 504] width 390 height 41
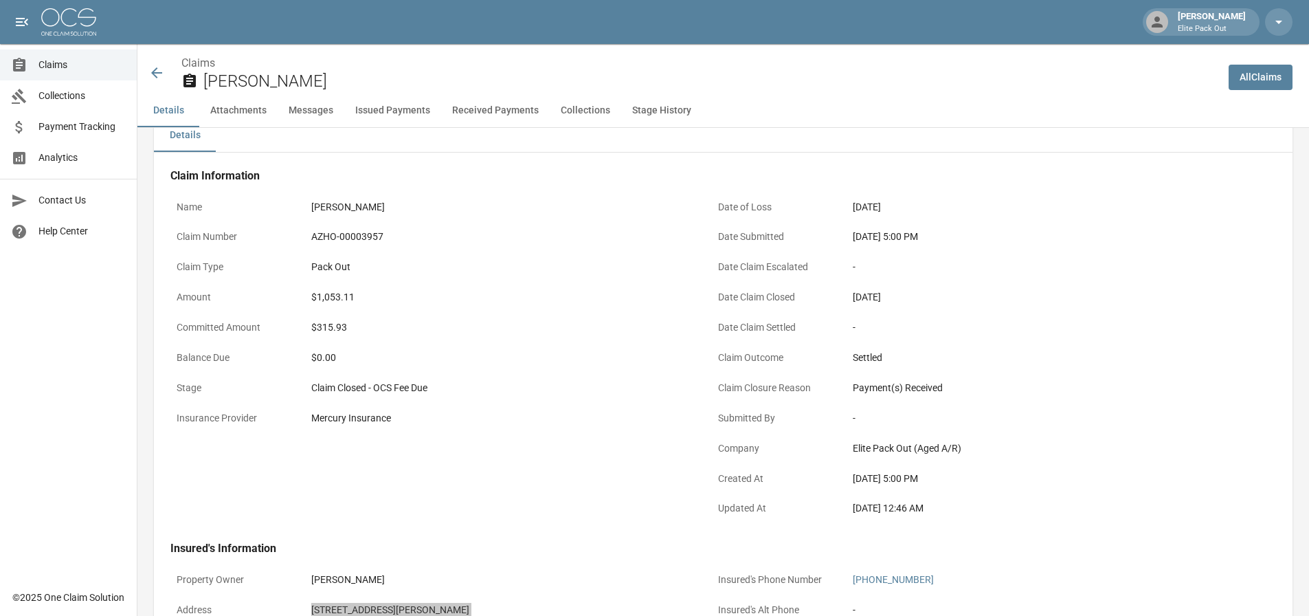
scroll to position [0, 0]
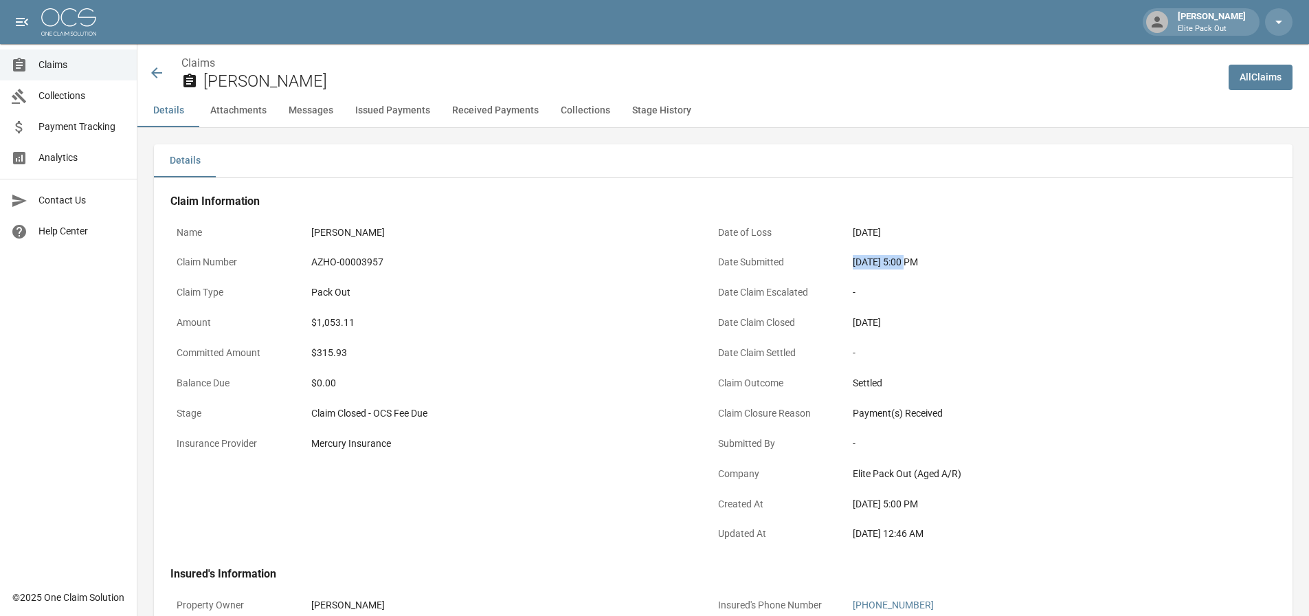
drag, startPoint x: 847, startPoint y: 262, endPoint x: 905, endPoint y: 263, distance: 58.4
click at [905, 263] on div "[DATE] 5:00 PM" at bounding box center [1042, 262] width 390 height 27
click at [333, 328] on div "$1,053.11" at bounding box center [500, 322] width 378 height 14
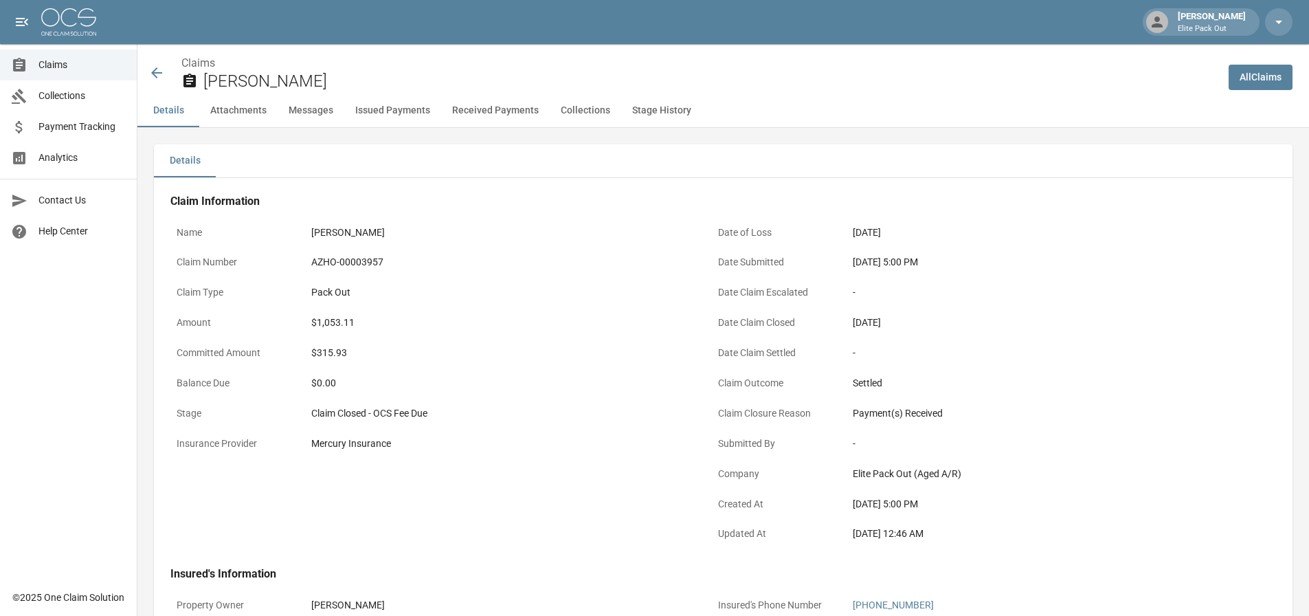
click at [785, 197] on h4 "Claim Information" at bounding box center [703, 201] width 1067 height 14
